Goal: Find specific page/section: Find specific page/section

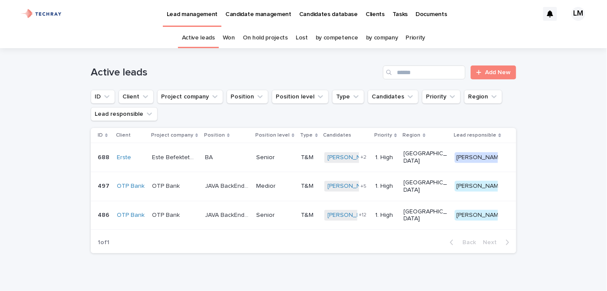
click at [329, 16] on p "Candidates database" at bounding box center [328, 9] width 59 height 18
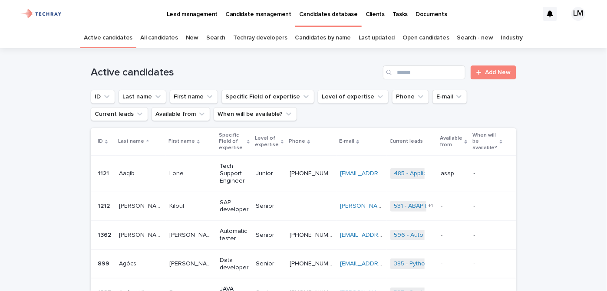
click at [193, 36] on link "New" at bounding box center [192, 38] width 13 height 20
